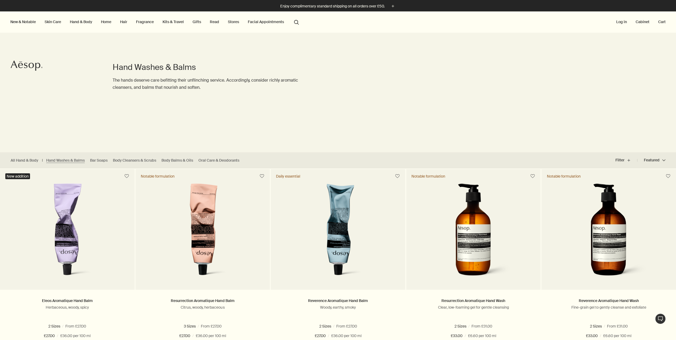
scroll to position [106, 0]
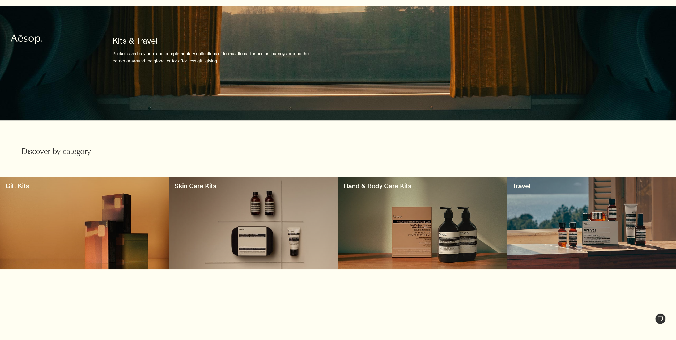
scroll to position [27, 0]
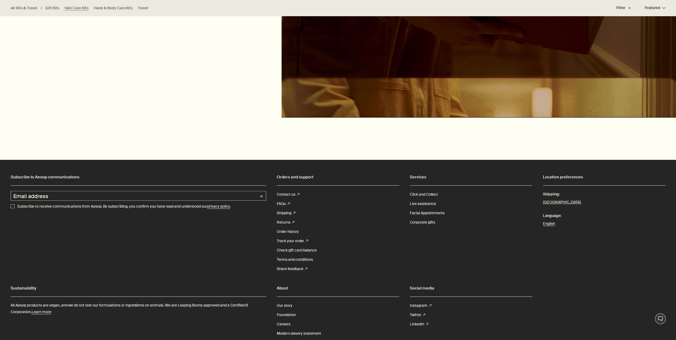
scroll to position [505, 0]
